Goal: Find specific page/section: Find specific page/section

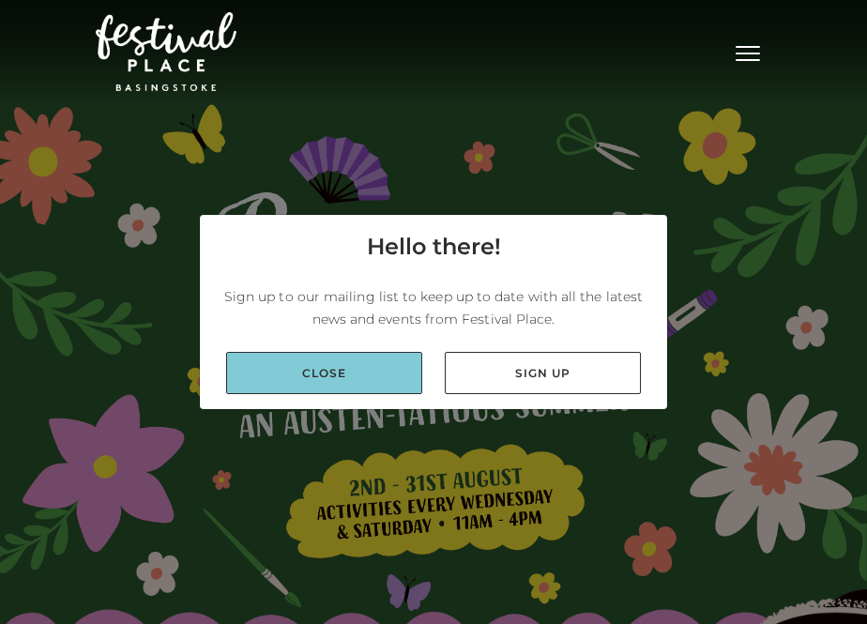
click at [324, 391] on link "Close" at bounding box center [324, 373] width 196 height 42
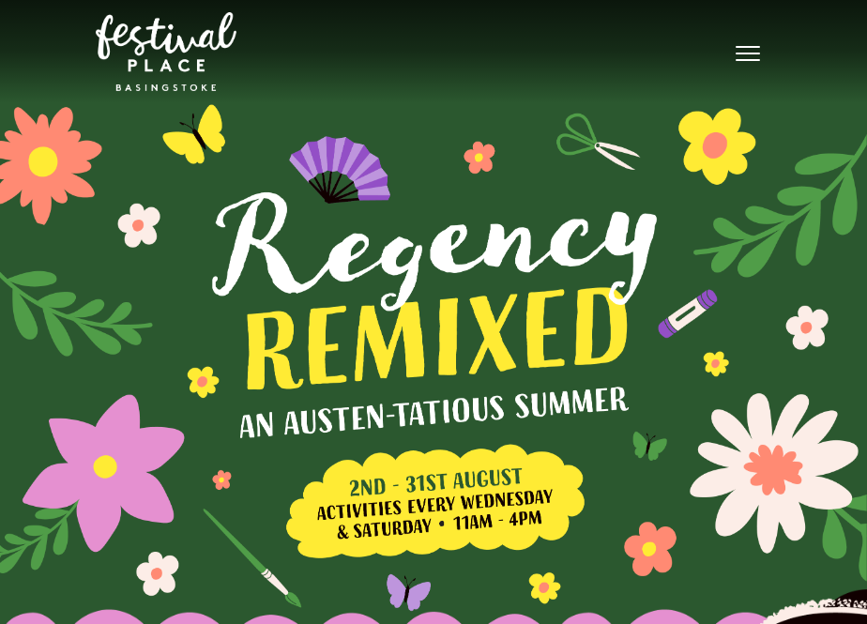
click at [779, 42] on nav "Toggle navigation .st5{fill:none;stroke:#FFFFFF;stroke-width:2.29;stroke-miterl…" at bounding box center [433, 51] width 867 height 103
click at [761, 47] on button "Toggle navigation" at bounding box center [747, 51] width 47 height 27
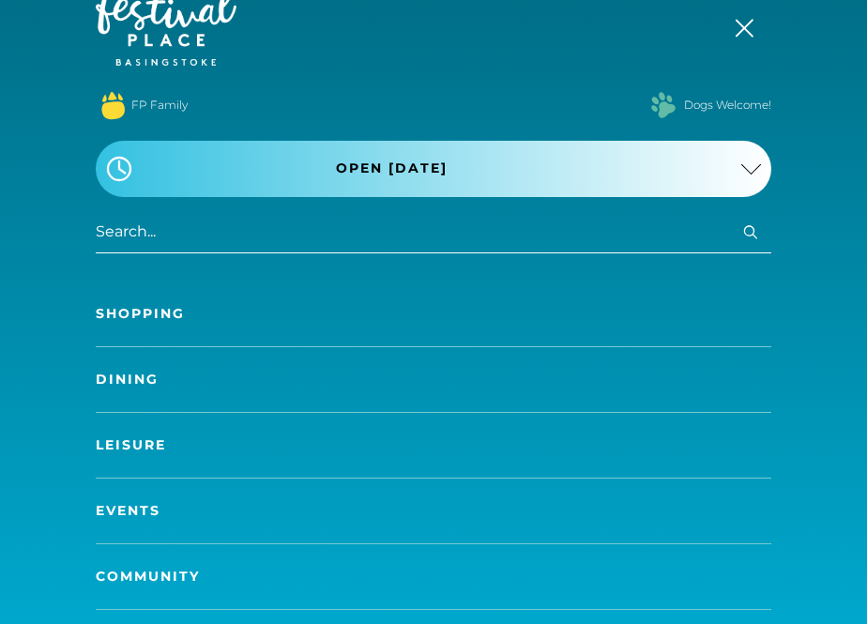
scroll to position [30, 0]
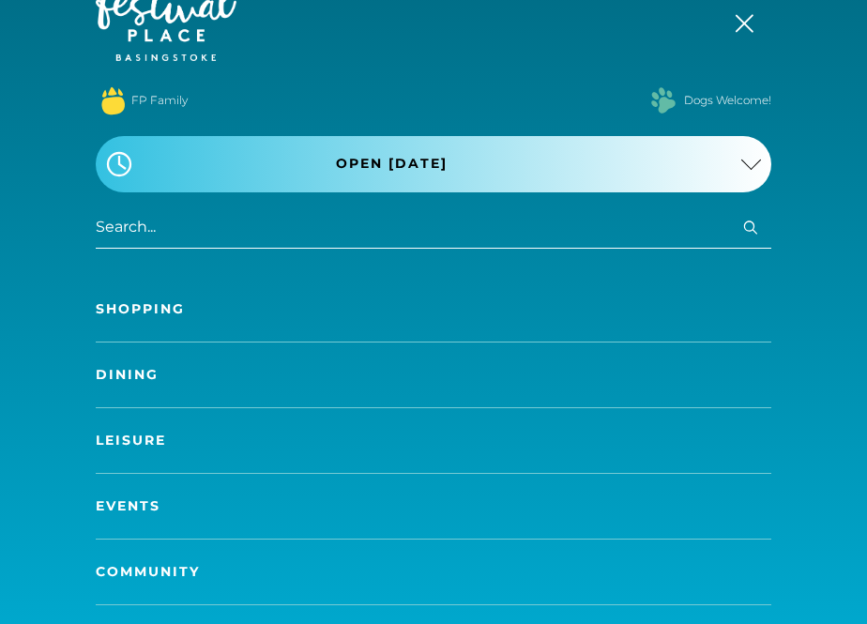
click at [382, 307] on link "Shopping" at bounding box center [433, 309] width 675 height 65
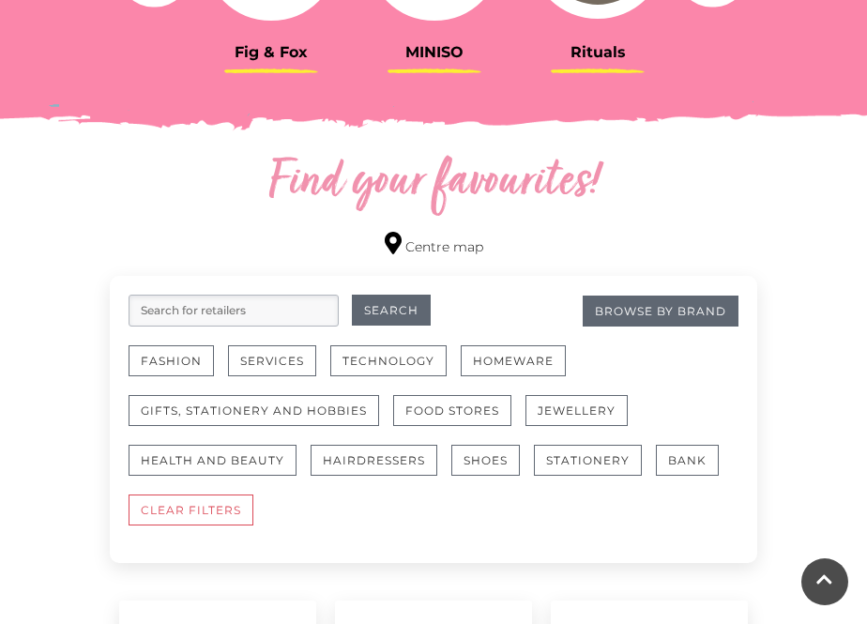
scroll to position [917, 0]
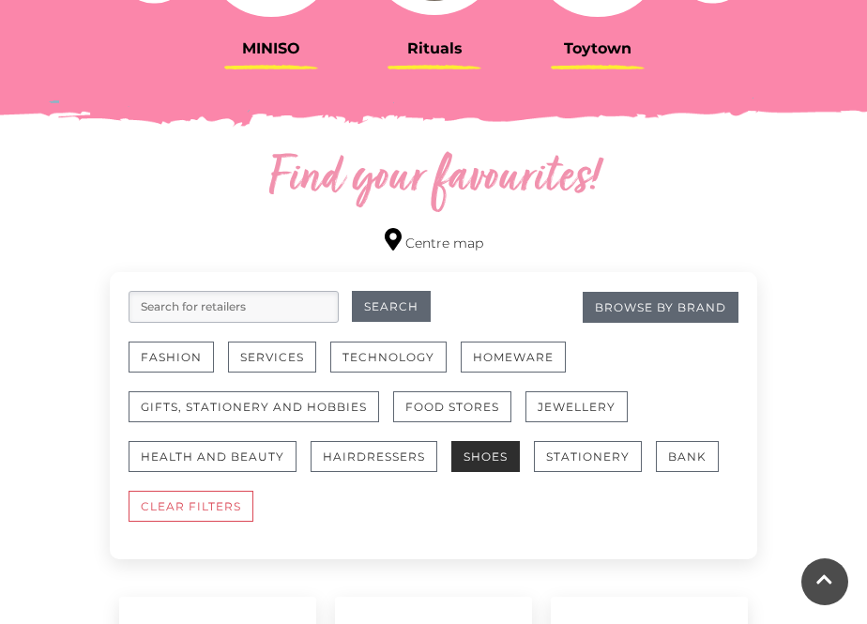
click at [475, 462] on button "Shoes" at bounding box center [485, 456] width 68 height 31
